Goal: Transaction & Acquisition: Subscribe to service/newsletter

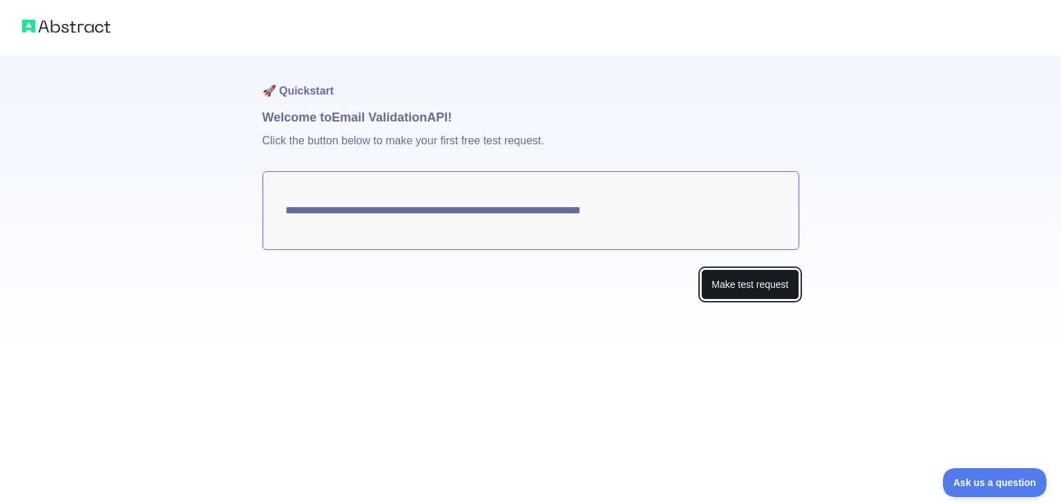
click at [750, 286] on button "Make test request" at bounding box center [749, 284] width 97 height 31
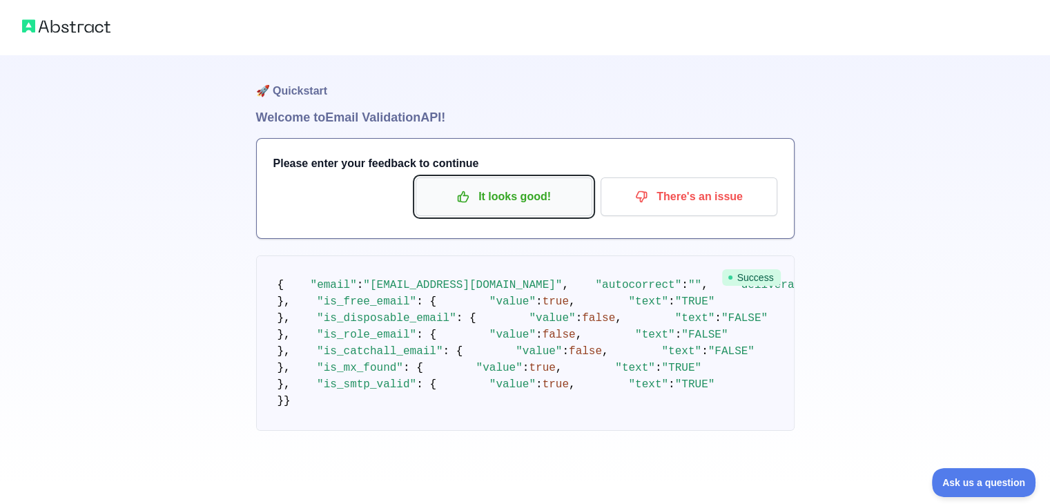
click at [546, 200] on p "It looks good!" at bounding box center [504, 196] width 156 height 23
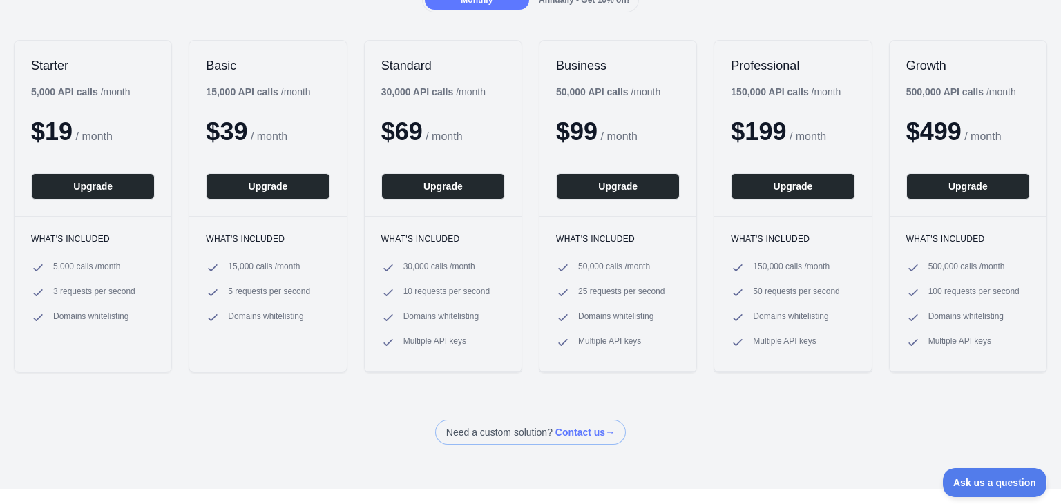
scroll to position [162, 0]
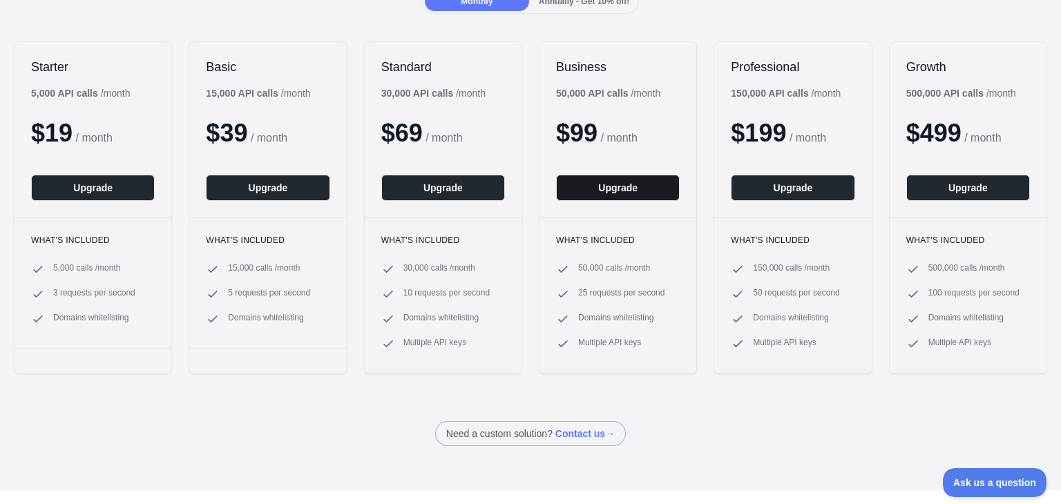
click at [615, 186] on button "Upgrade" at bounding box center [618, 188] width 124 height 26
